Goal: Complete application form

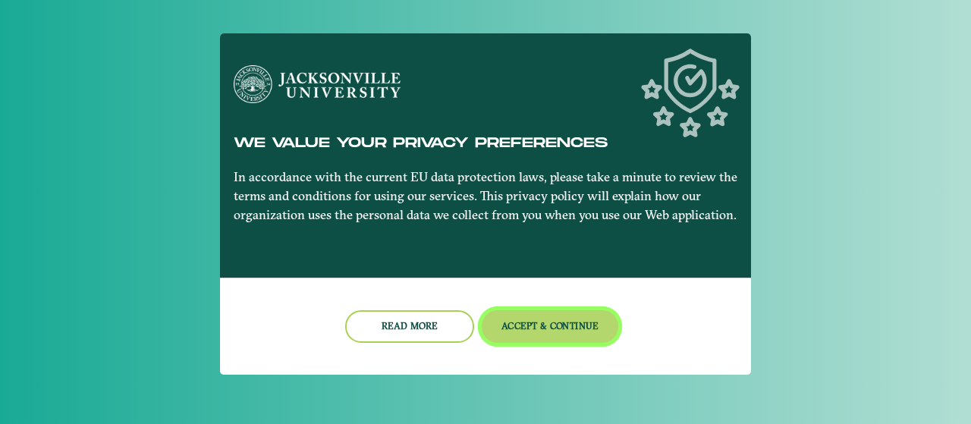
click at [531, 320] on button "Accept & Continue" at bounding box center [550, 326] width 137 height 33
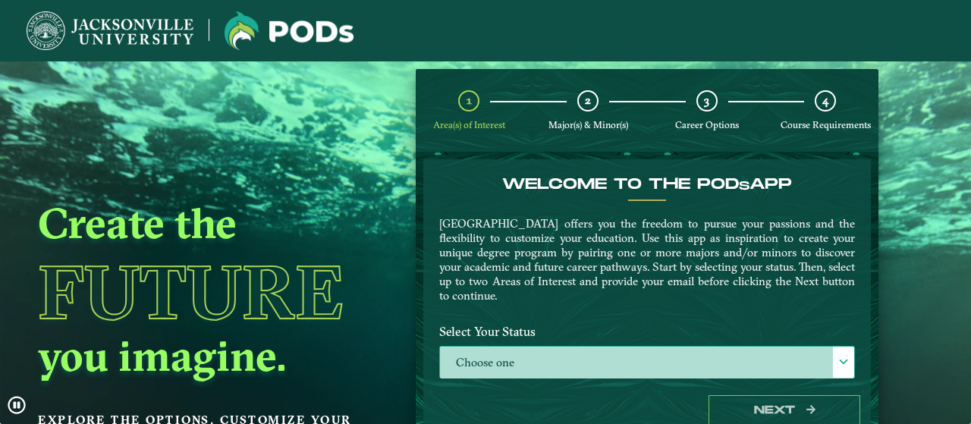
click at [642, 356] on label "Choose one" at bounding box center [647, 363] width 414 height 33
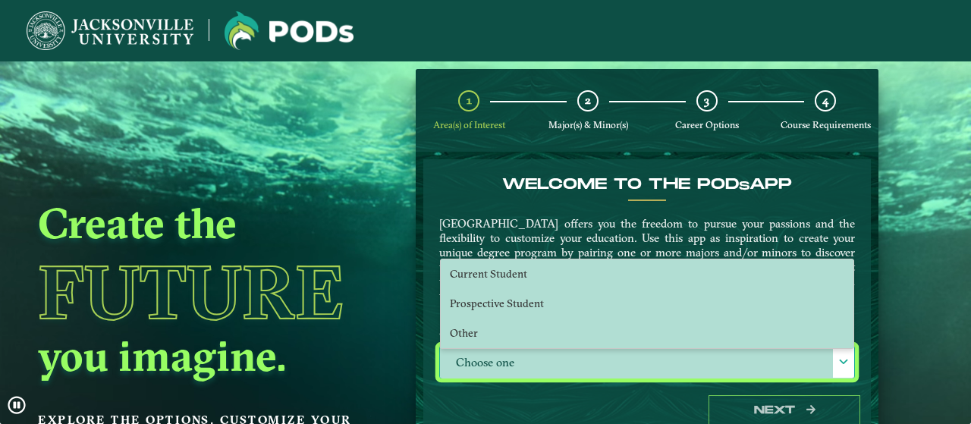
scroll to position [8, 66]
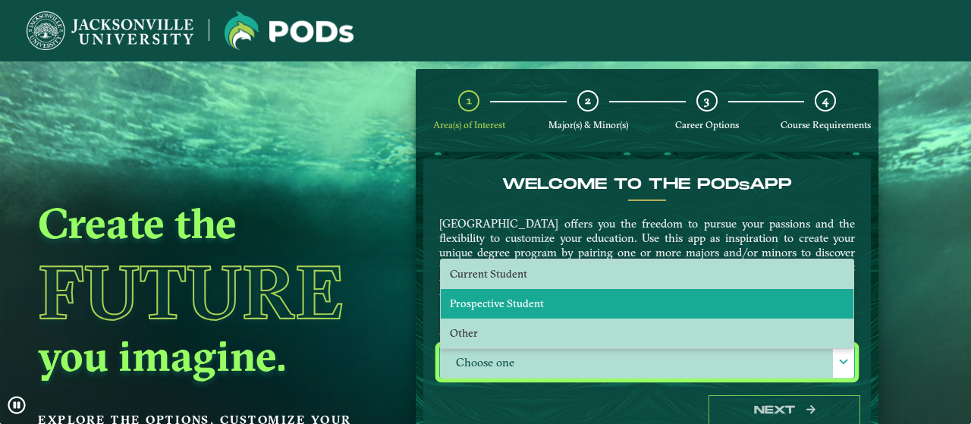
click at [598, 312] on li "Prospective Student" at bounding box center [647, 304] width 413 height 30
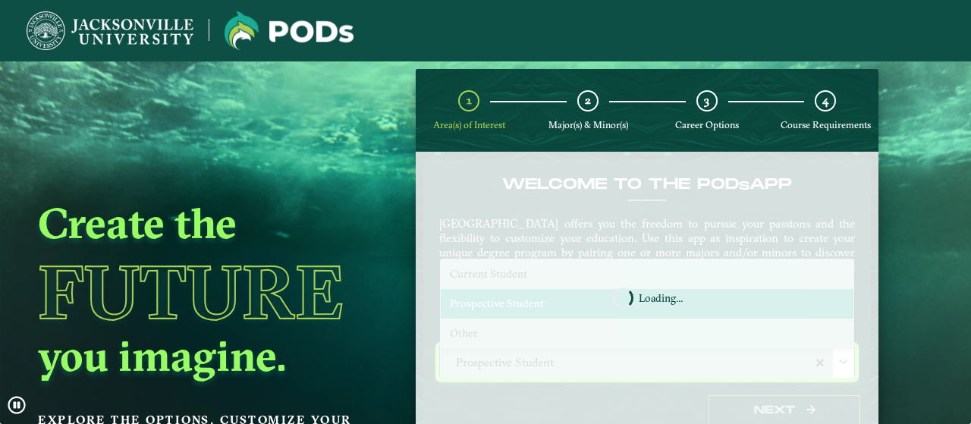
select select "[object Object]"
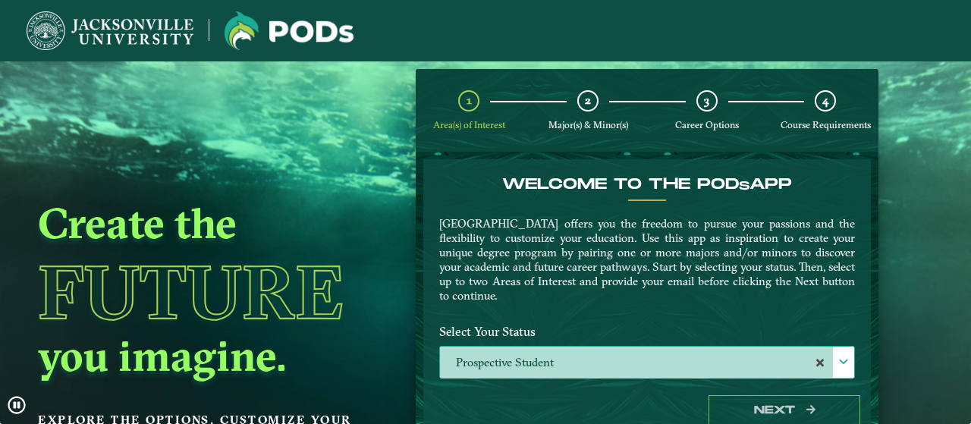
click at [580, 361] on label "Prospective Student" at bounding box center [647, 363] width 414 height 33
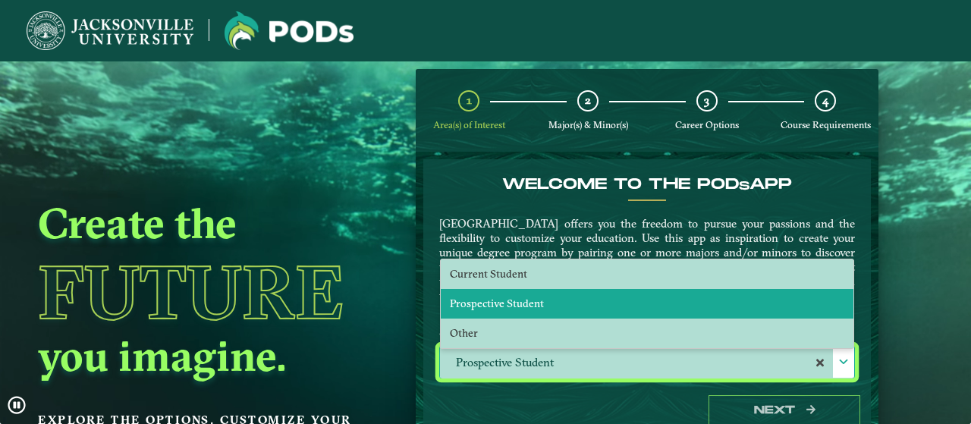
click at [592, 297] on li "Prospective Student" at bounding box center [647, 304] width 413 height 30
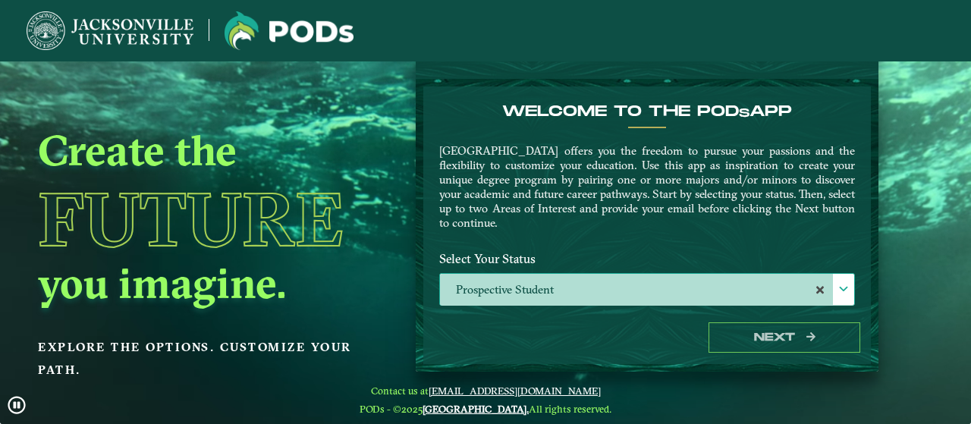
scroll to position [76, 0]
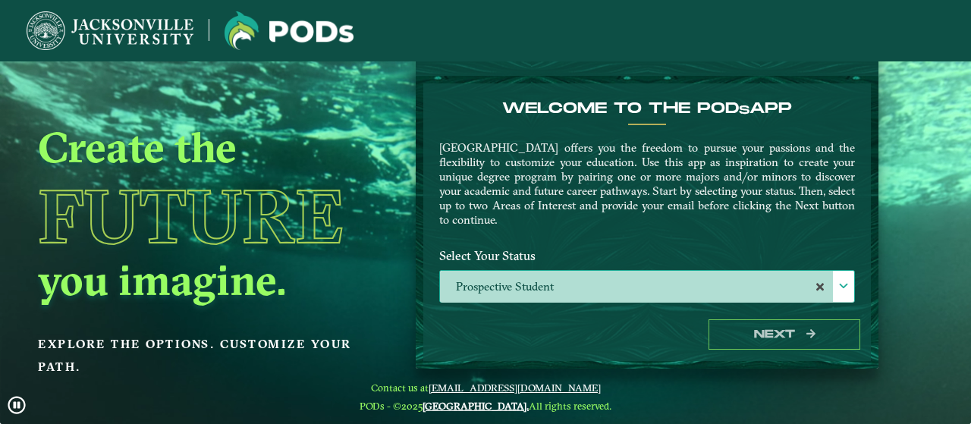
click at [576, 281] on label "Prospective Student" at bounding box center [647, 287] width 414 height 33
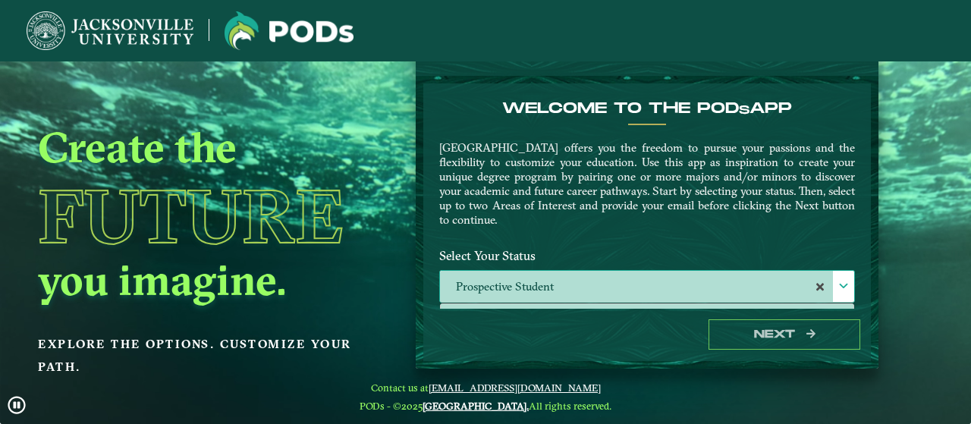
click at [576, 281] on label "Prospective Student" at bounding box center [647, 287] width 414 height 33
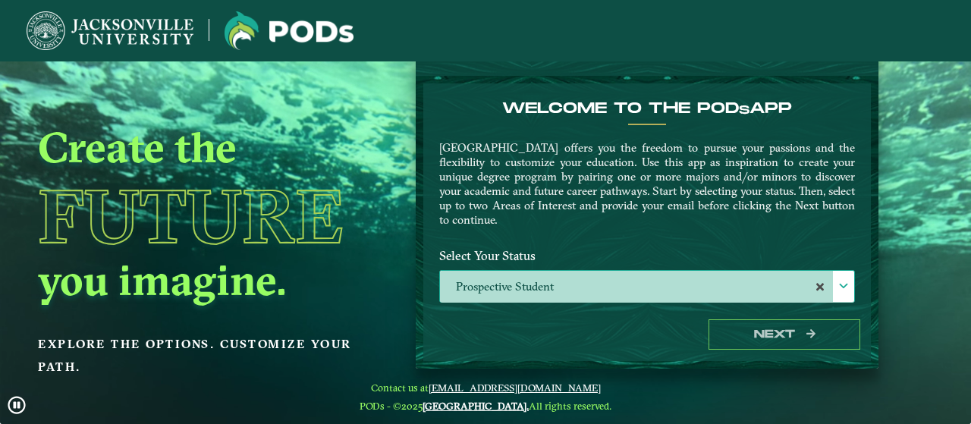
click at [838, 285] on span at bounding box center [843, 286] width 11 height 11
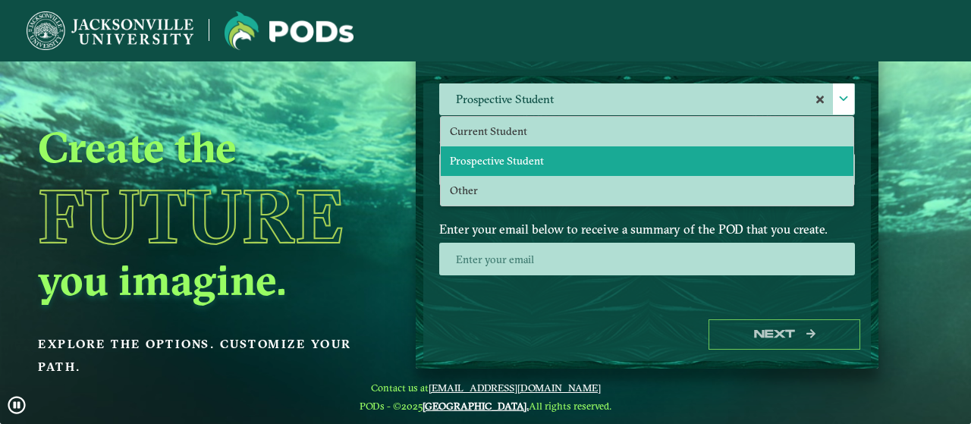
scroll to position [211, 0]
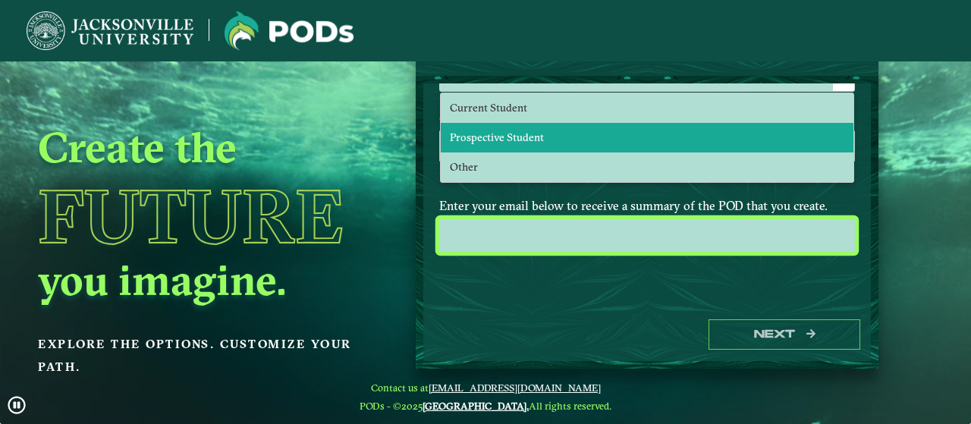
click at [491, 231] on input "email" at bounding box center [647, 235] width 416 height 33
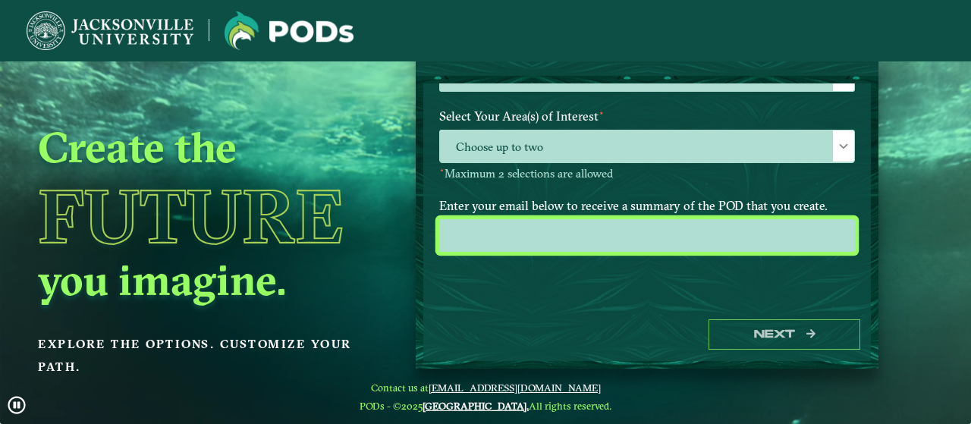
type input "[PERSON_NAME][EMAIL_ADDRESS][DOMAIN_NAME]"
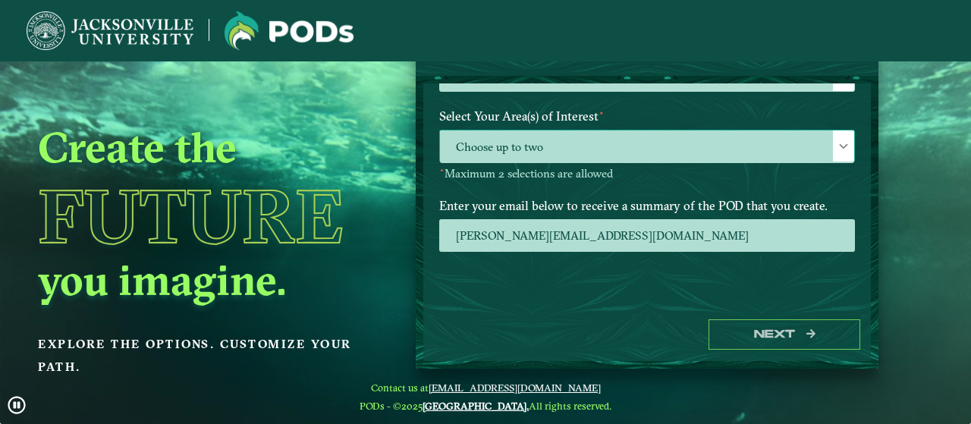
click at [586, 142] on span "Choose up to two" at bounding box center [647, 146] width 414 height 33
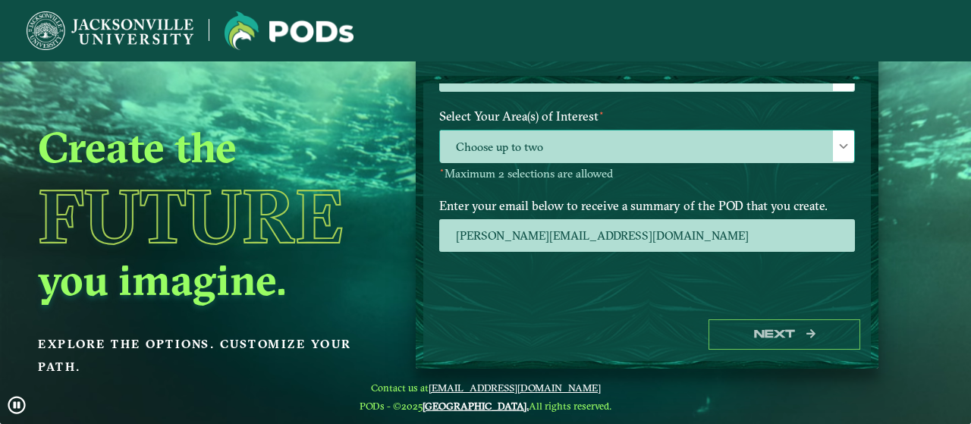
scroll to position [8, 66]
